Goal: Information Seeking & Learning: Learn about a topic

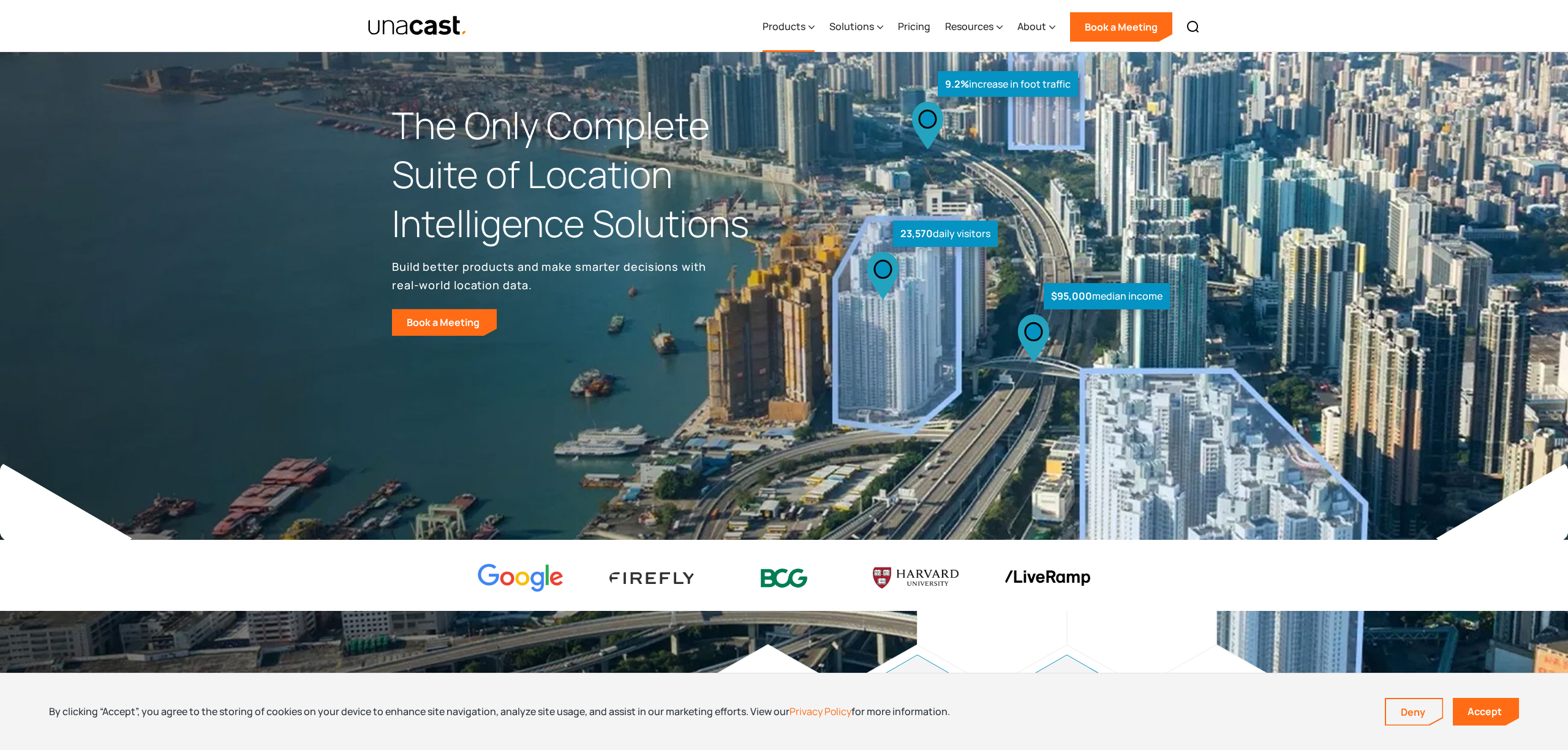
click at [797, 26] on div "Products" at bounding box center [784, 26] width 43 height 15
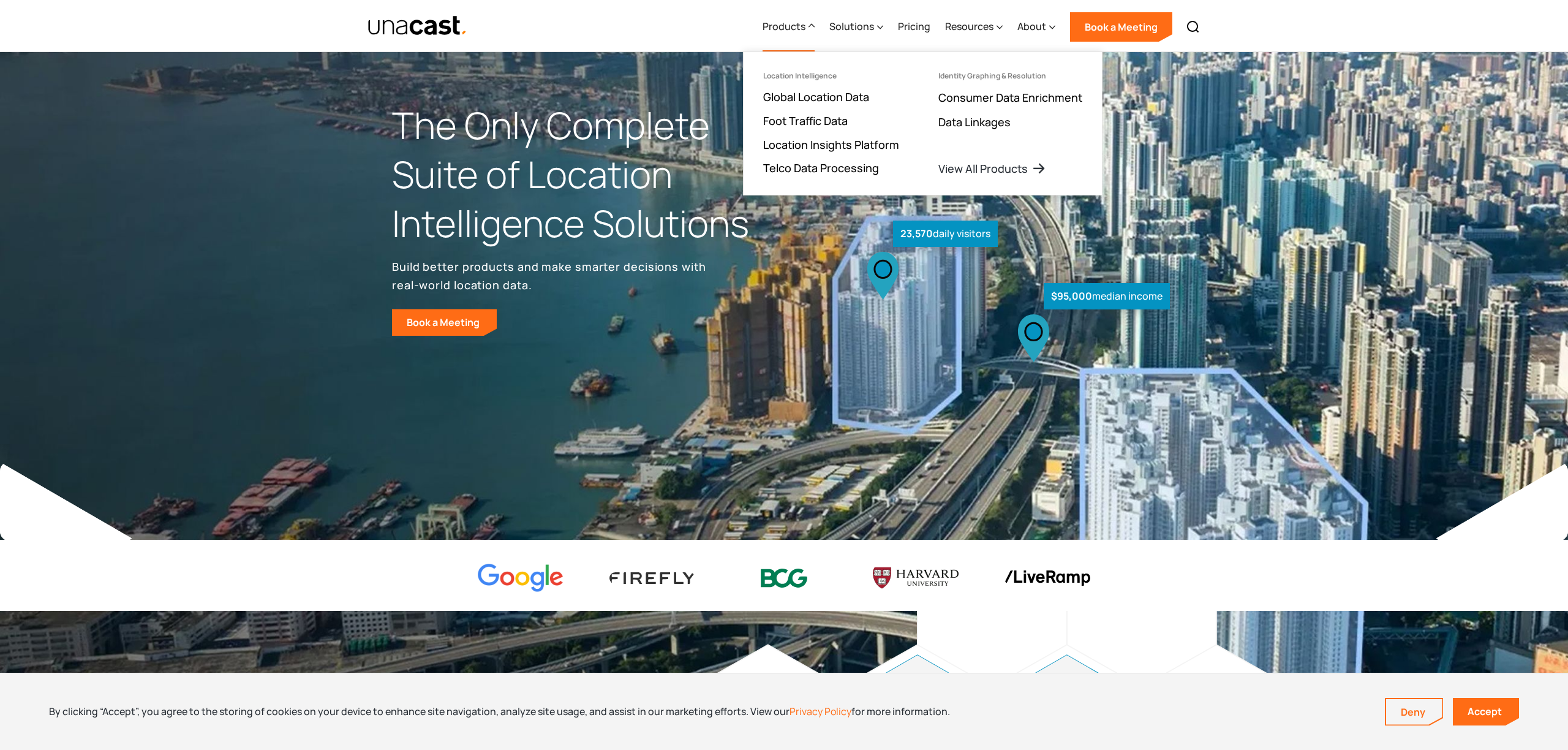
click at [797, 26] on div "Products" at bounding box center [784, 26] width 43 height 15
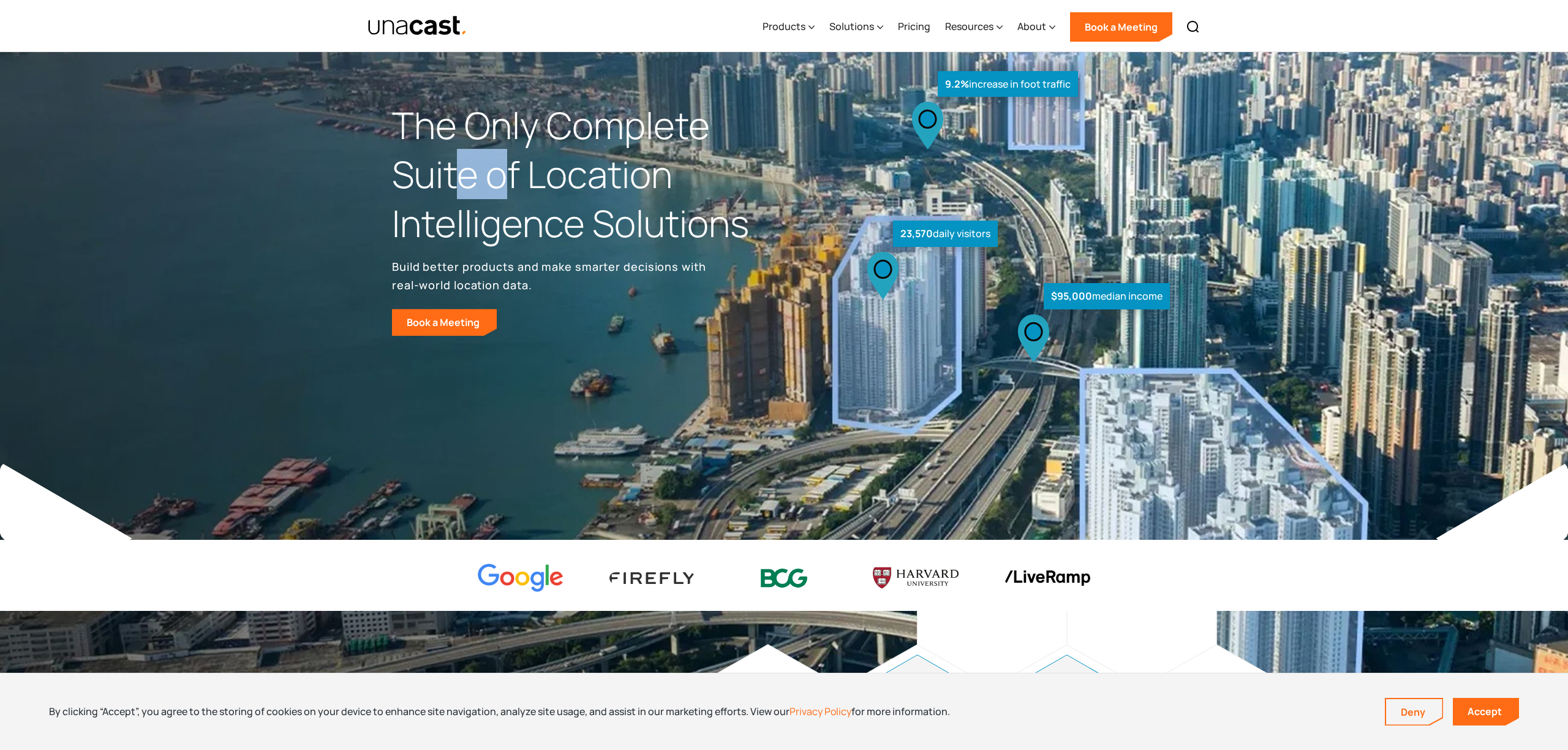
drag, startPoint x: 459, startPoint y: 155, endPoint x: 506, endPoint y: 172, distance: 50.0
click at [506, 172] on h1 "The Only Complete Suite of Location Intelligence Solutions" at bounding box center [587, 174] width 392 height 146
click at [507, 173] on h1 "The Only Complete Suite of Location Intelligence Solutions" at bounding box center [587, 174] width 392 height 146
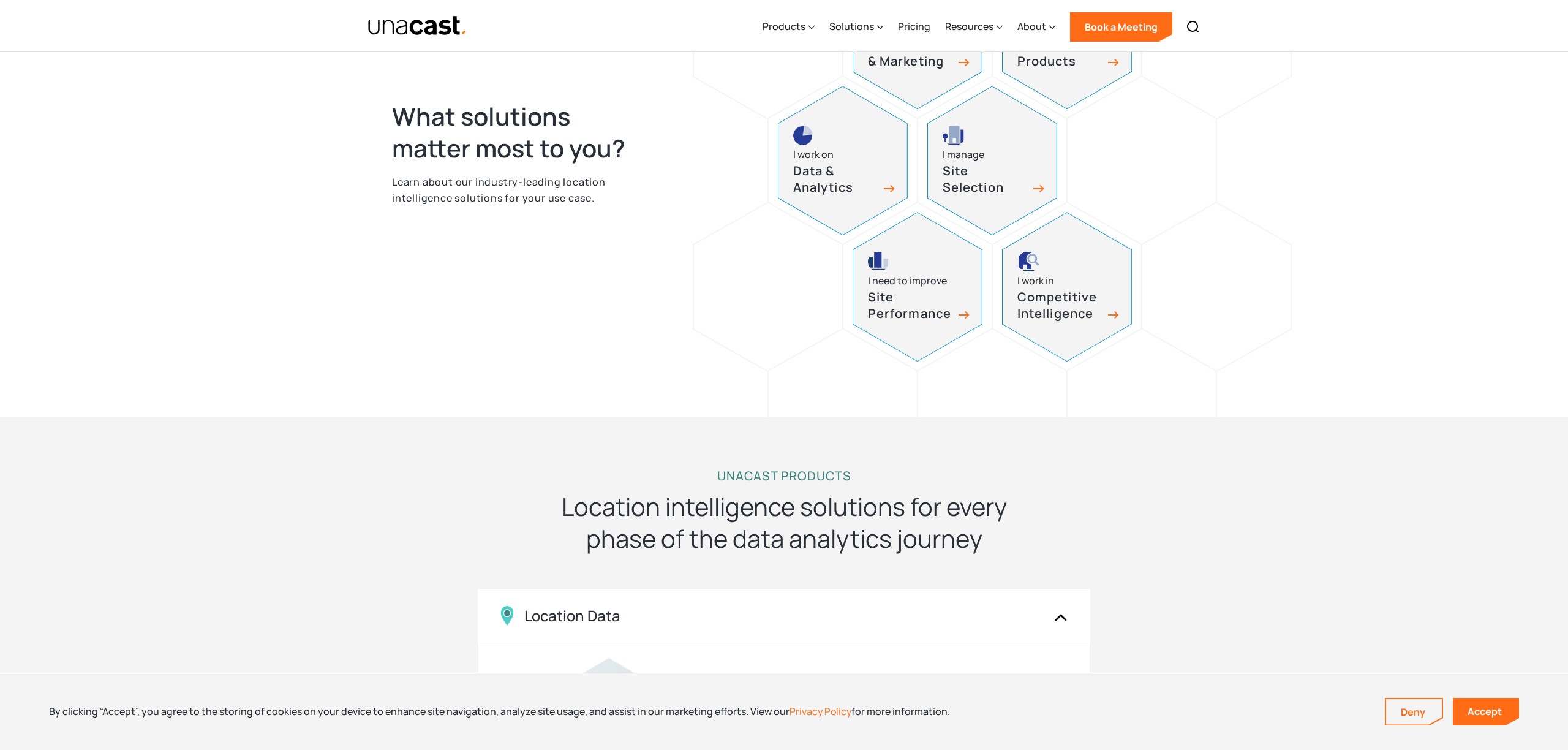
scroll to position [705, 0]
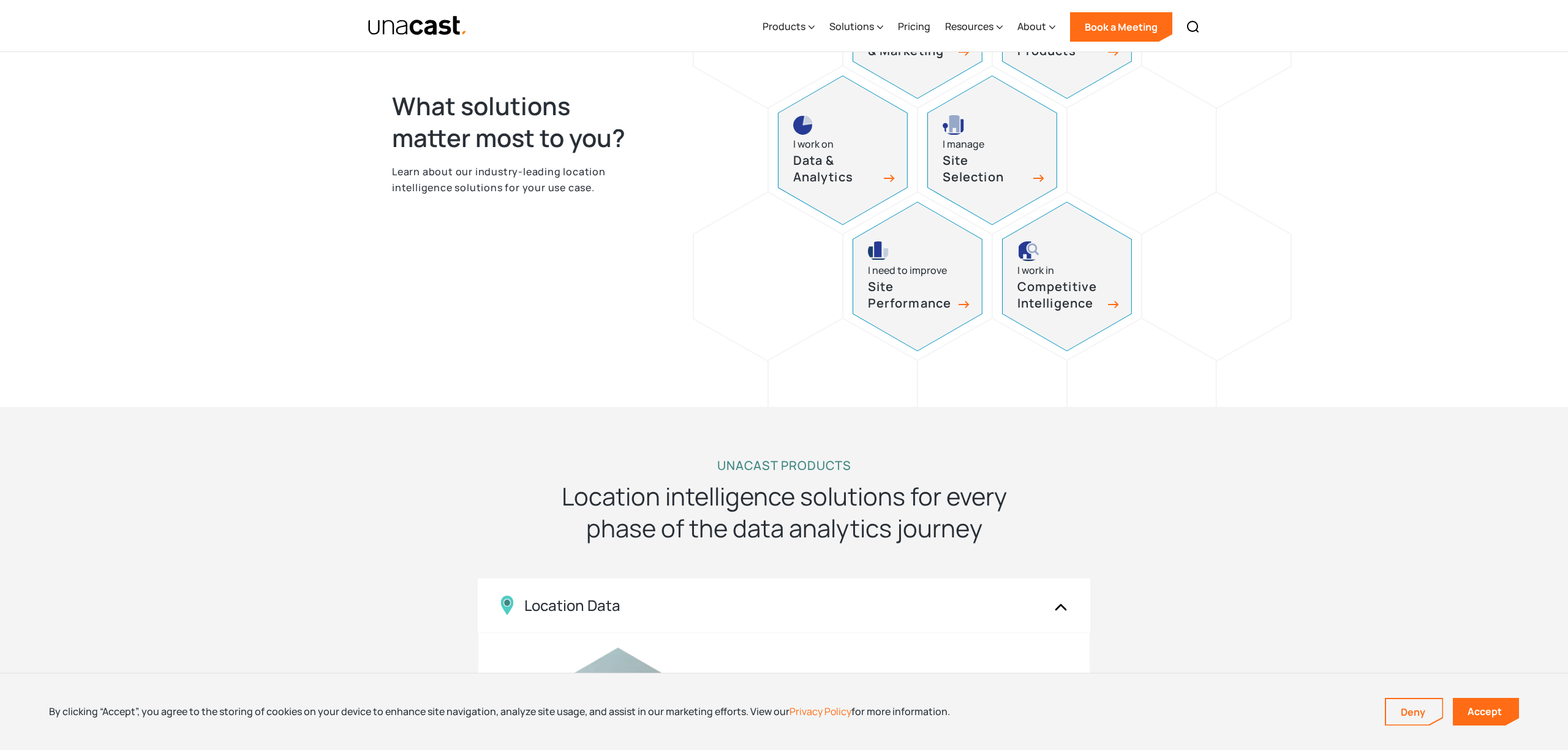
drag, startPoint x: 393, startPoint y: 121, endPoint x: 424, endPoint y: 121, distance: 31.0
click at [404, 116] on h2 "What solutions matter most to you?" at bounding box center [520, 122] width 258 height 64
drag, startPoint x: 424, startPoint y: 121, endPoint x: 490, endPoint y: 141, distance: 69.0
click at [490, 141] on h2 "What solutions matter most to you?" at bounding box center [520, 122] width 258 height 64
click at [491, 141] on h2 "What solutions matter most to you?" at bounding box center [520, 122] width 258 height 64
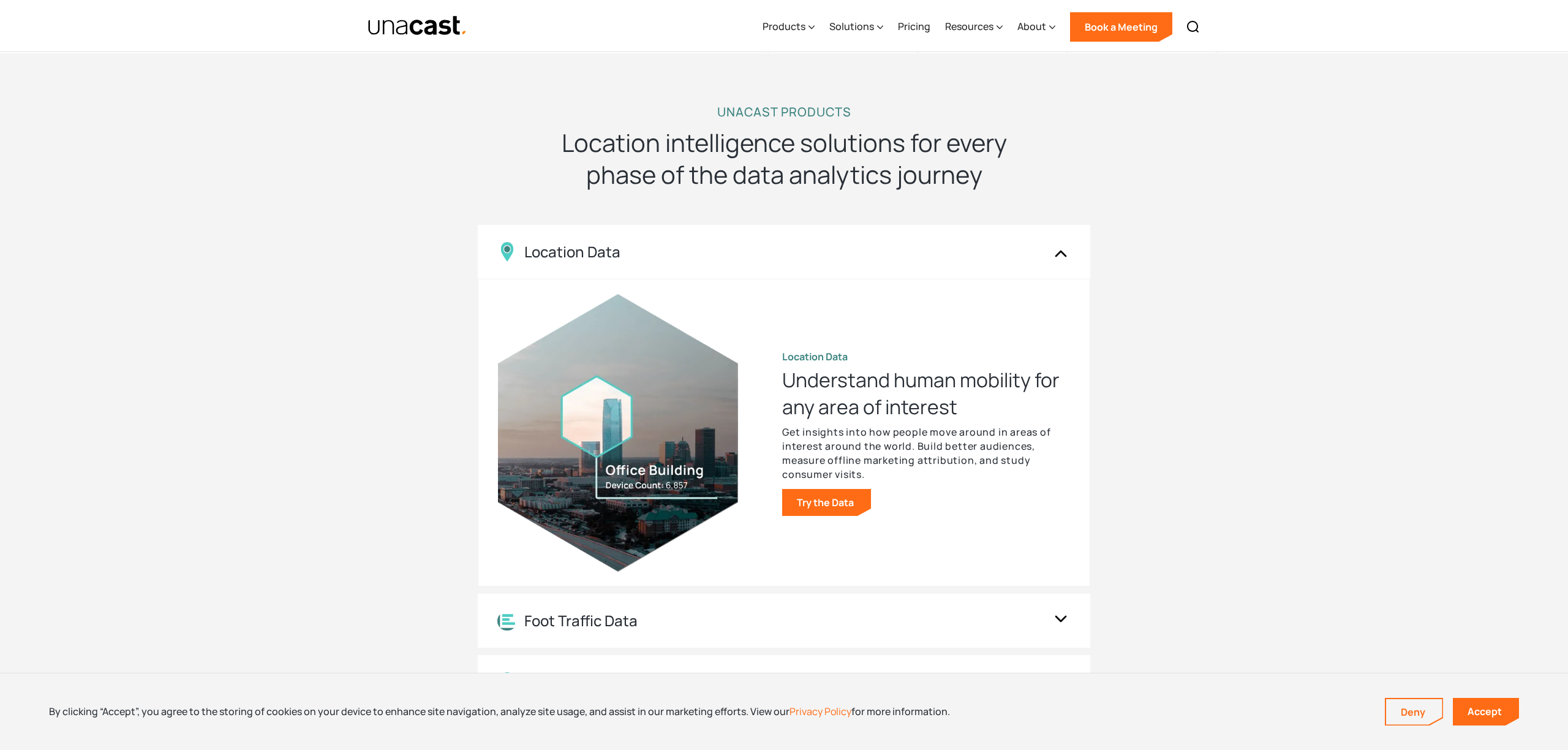
scroll to position [1058, 0]
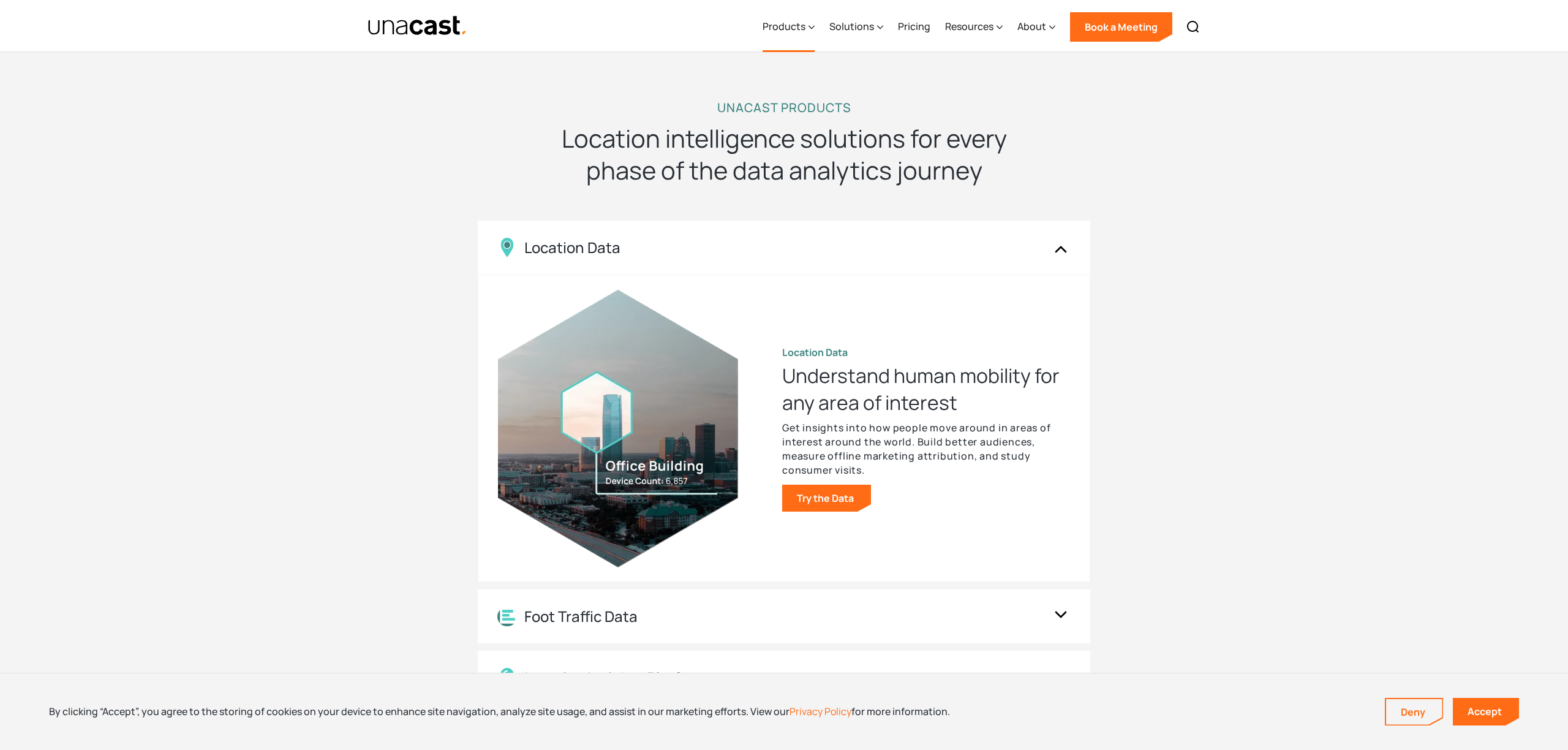
click at [788, 32] on div "Products" at bounding box center [784, 26] width 43 height 15
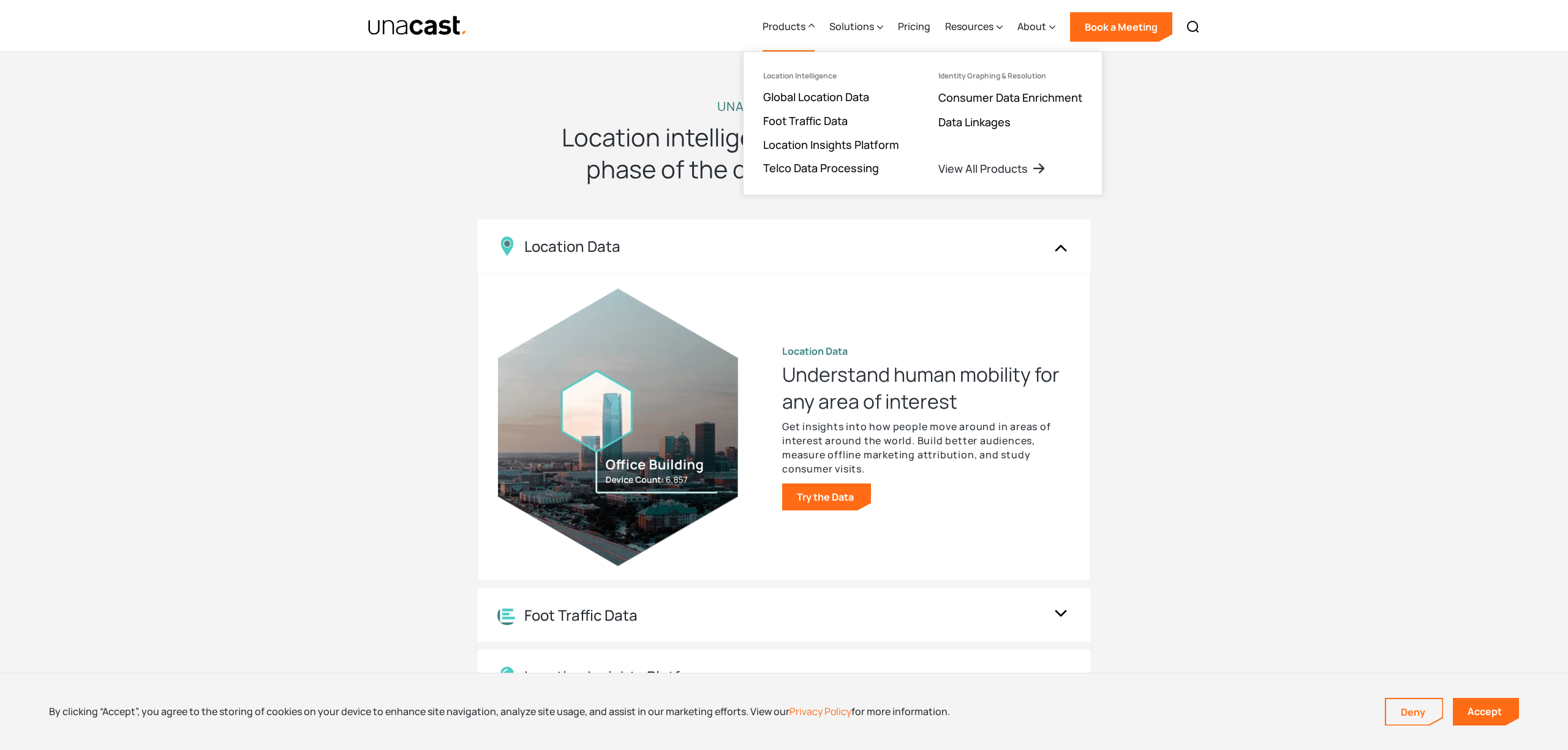
scroll to position [1063, 0]
click at [845, 35] on div "Solutions" at bounding box center [856, 27] width 54 height 51
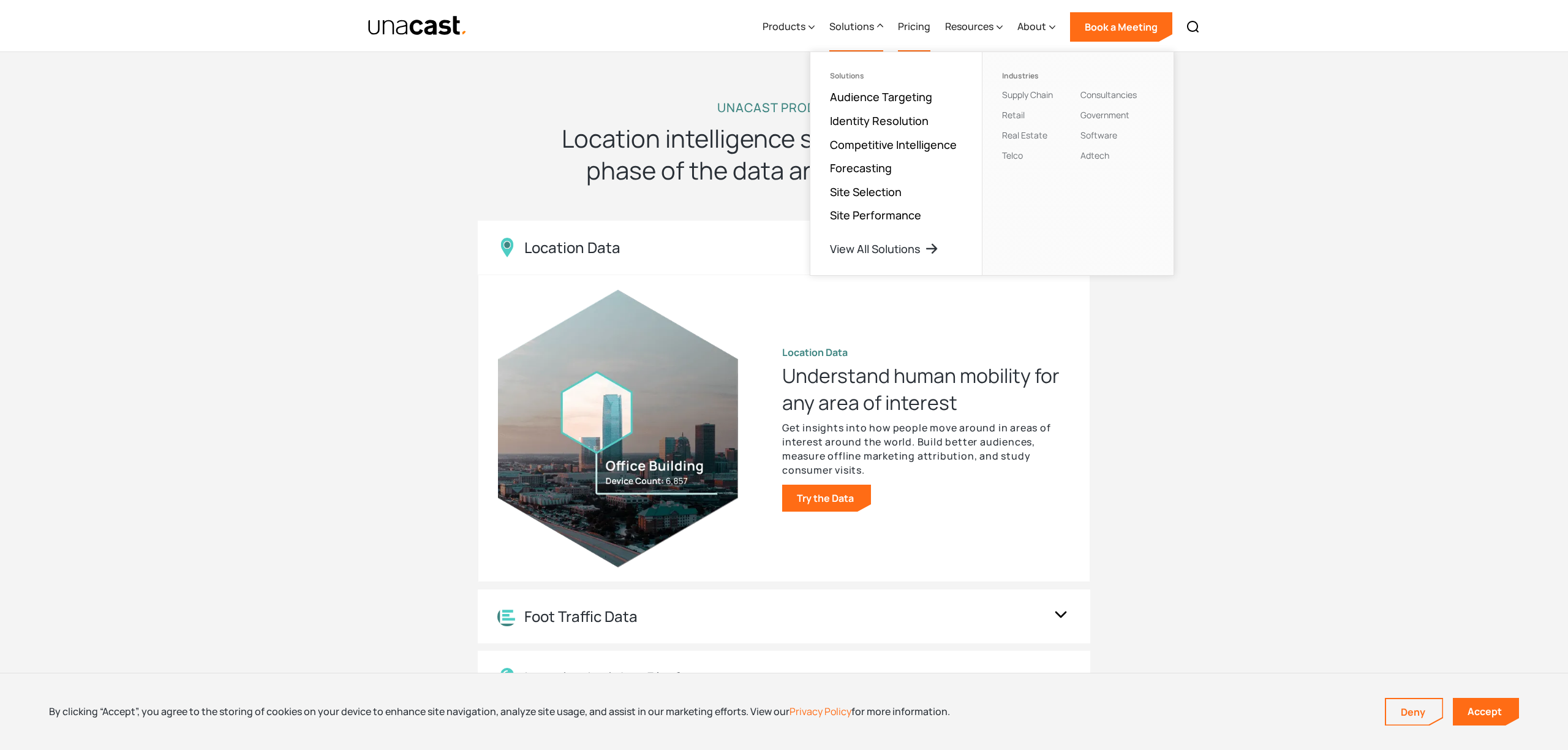
click at [915, 28] on link "Pricing" at bounding box center [914, 27] width 32 height 51
